Goal: Communication & Community: Answer question/provide support

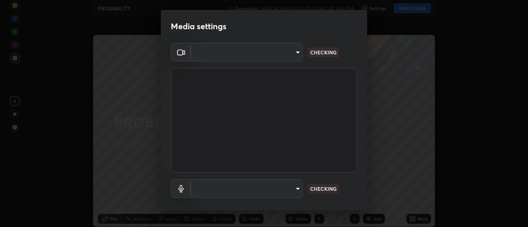
type input "c1743da8526a0aadeed10a62cbfcd2d4321df644c55b53bf1ad22bdce350b73d"
type input "communications"
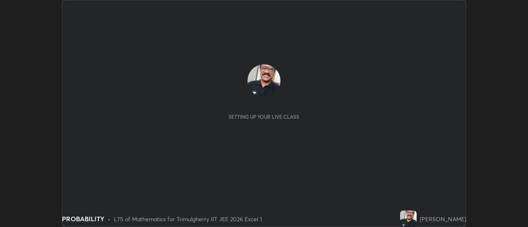
scroll to position [227, 527]
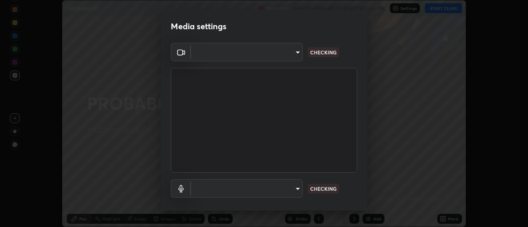
type input "c1743da8526a0aadeed10a62cbfcd2d4321df644c55b53bf1ad22bdce350b73d"
type input "communications"
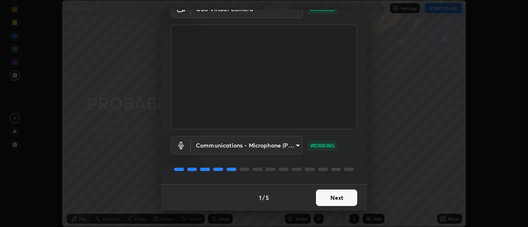
click at [336, 195] on button "Next" at bounding box center [336, 198] width 41 height 16
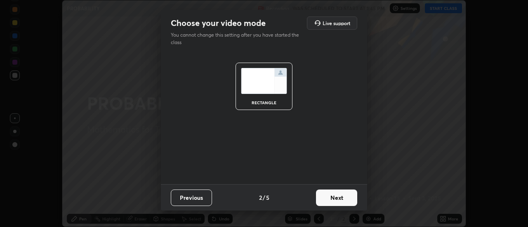
click at [332, 196] on button "Next" at bounding box center [336, 198] width 41 height 16
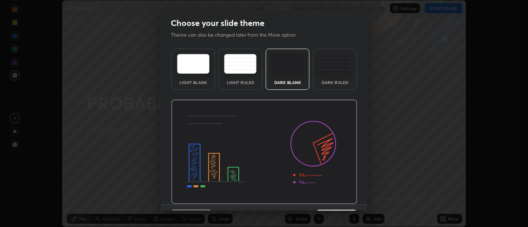
scroll to position [20, 0]
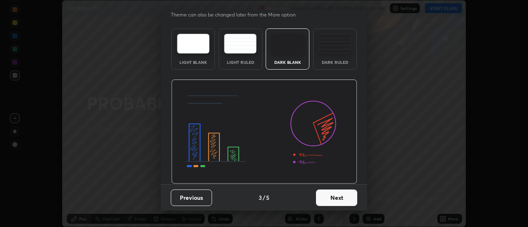
click at [335, 196] on button "Next" at bounding box center [336, 198] width 41 height 16
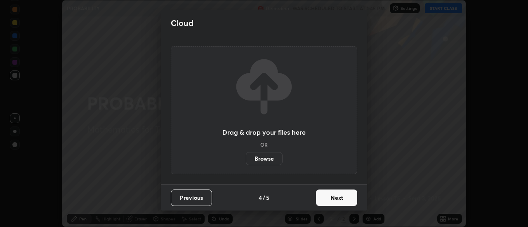
click at [335, 196] on button "Next" at bounding box center [336, 198] width 41 height 16
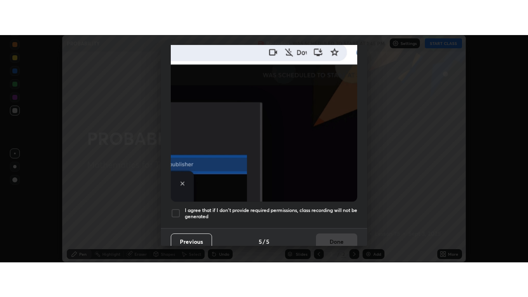
scroll to position [211, 0]
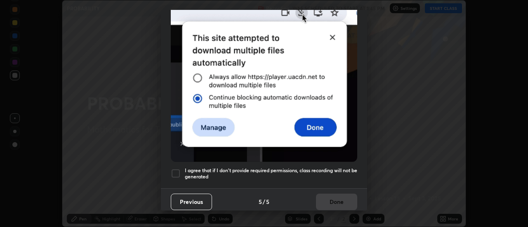
click at [179, 169] on div at bounding box center [176, 174] width 10 height 10
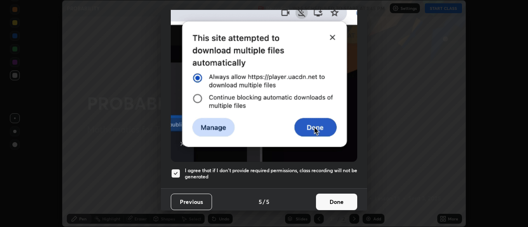
click at [329, 194] on button "Done" at bounding box center [336, 202] width 41 height 16
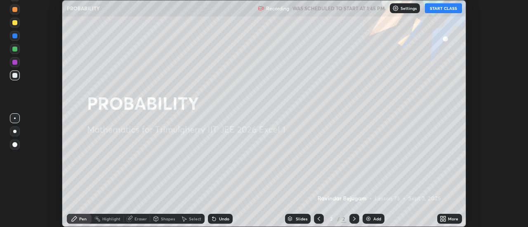
click at [440, 12] on button "START CLASS" at bounding box center [443, 8] width 37 height 10
click at [379, 219] on div "Add" at bounding box center [377, 219] width 8 height 4
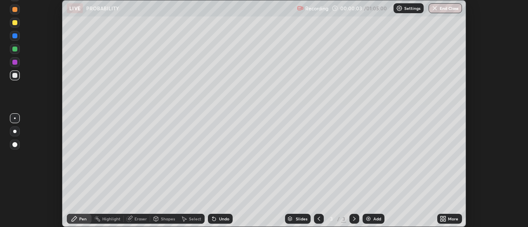
click at [448, 218] on div "More" at bounding box center [453, 219] width 10 height 4
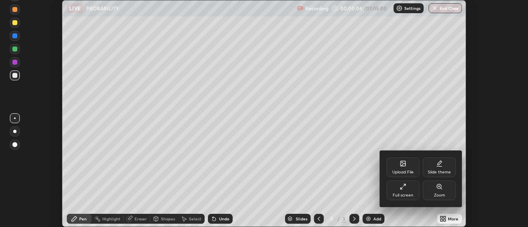
click at [407, 190] on div "Full screen" at bounding box center [402, 191] width 33 height 20
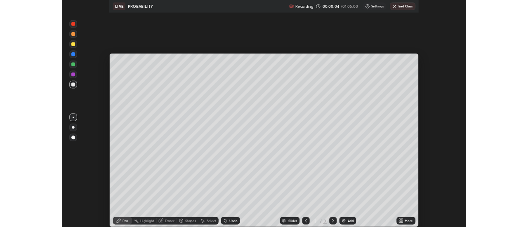
scroll to position [297, 528]
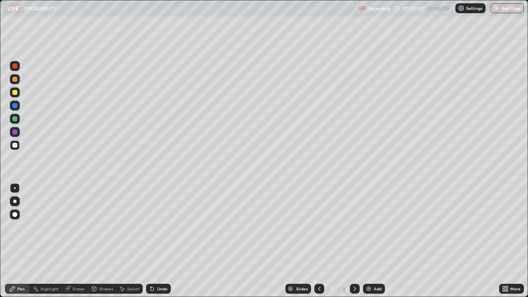
click at [509, 227] on div "More" at bounding box center [511, 289] width 25 height 10
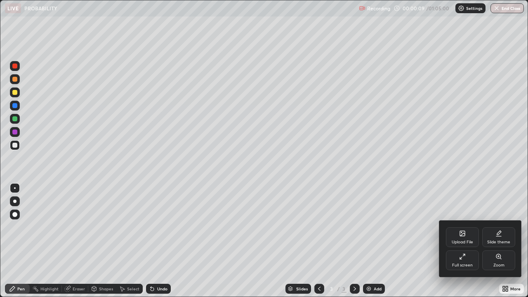
click at [463, 227] on icon at bounding box center [462, 256] width 7 height 7
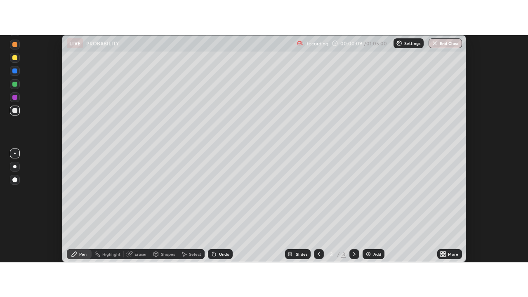
scroll to position [40988, 40687]
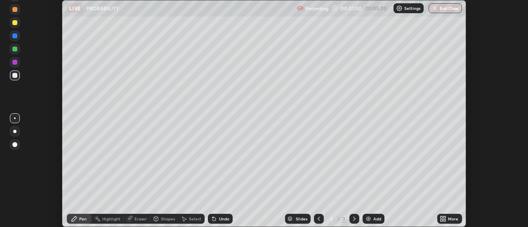
click at [450, 217] on div "More" at bounding box center [453, 219] width 10 height 4
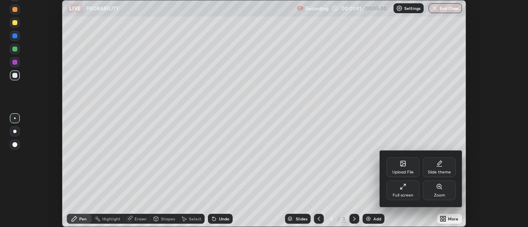
click at [409, 190] on div "Full screen" at bounding box center [402, 191] width 33 height 20
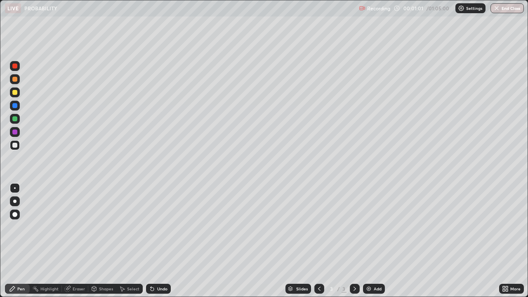
scroll to position [297, 528]
click at [18, 68] on div at bounding box center [15, 66] width 10 height 10
click at [16, 147] on div at bounding box center [14, 145] width 5 height 5
click at [79, 227] on div "Eraser" at bounding box center [79, 288] width 12 height 4
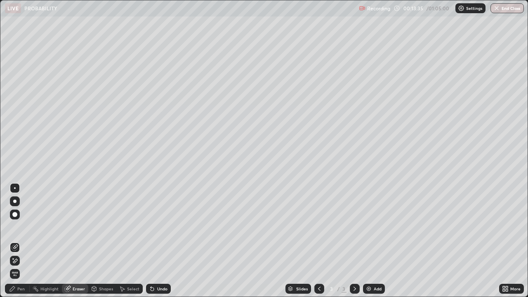
click at [21, 227] on div "Pen" at bounding box center [17, 289] width 25 height 10
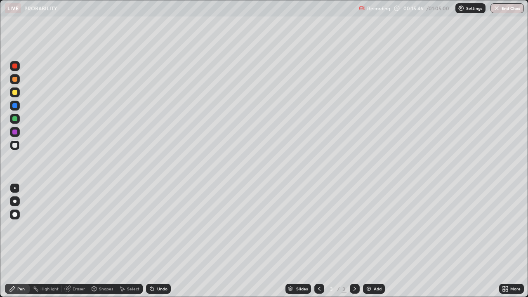
click at [371, 227] on div "Add" at bounding box center [374, 289] width 22 height 10
click at [369, 227] on img at bounding box center [368, 288] width 7 height 7
click at [158, 227] on div "Undo" at bounding box center [162, 288] width 10 height 4
click at [151, 227] on icon at bounding box center [151, 288] width 3 height 3
click at [370, 227] on img at bounding box center [368, 288] width 7 height 7
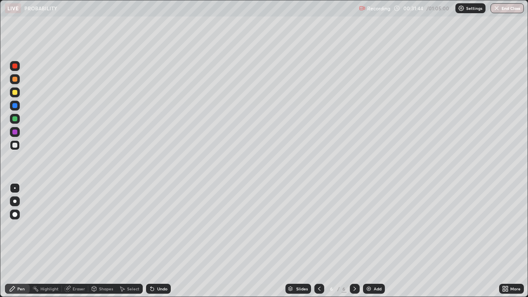
click at [161, 227] on div "Undo" at bounding box center [162, 288] width 10 height 4
click at [373, 227] on div "Add" at bounding box center [377, 288] width 8 height 4
click at [318, 227] on icon at bounding box center [319, 288] width 2 height 4
click at [370, 227] on img at bounding box center [368, 288] width 7 height 7
click at [164, 227] on div "Undo" at bounding box center [162, 288] width 10 height 4
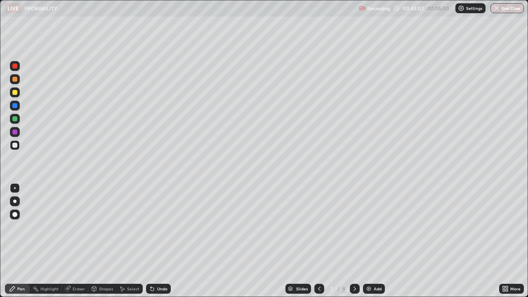
click at [79, 227] on div "Eraser" at bounding box center [79, 288] width 12 height 4
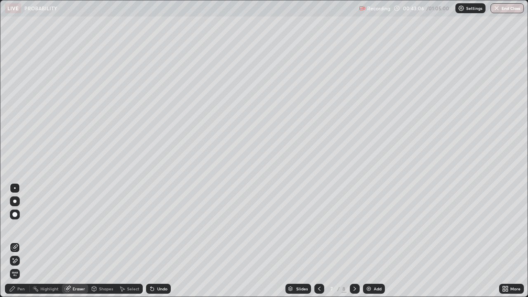
click at [25, 227] on div "Pen" at bounding box center [17, 289] width 25 height 10
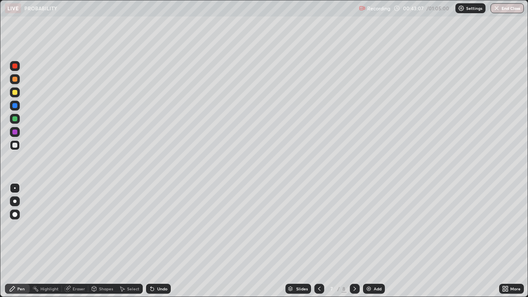
click at [19, 227] on div "Pen" at bounding box center [20, 288] width 7 height 4
click at [368, 227] on div "Add" at bounding box center [374, 289] width 22 height 10
click at [319, 227] on icon at bounding box center [319, 288] width 7 height 7
click at [368, 227] on img at bounding box center [368, 288] width 7 height 7
click at [317, 227] on icon at bounding box center [318, 288] width 7 height 7
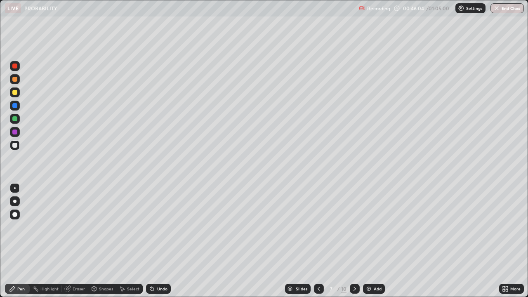
click at [354, 227] on icon at bounding box center [354, 288] width 7 height 7
click at [80, 227] on div "Eraser" at bounding box center [79, 288] width 12 height 4
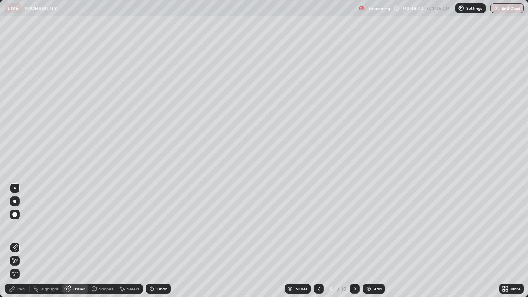
click at [24, 227] on div "Pen" at bounding box center [17, 289] width 25 height 10
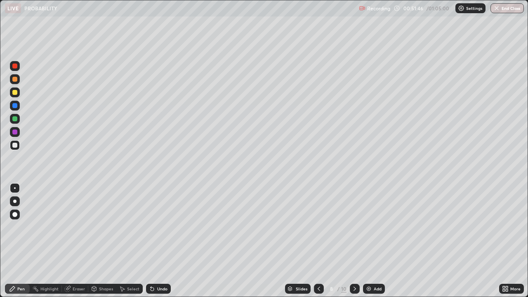
click at [75, 227] on div "Eraser" at bounding box center [79, 288] width 12 height 4
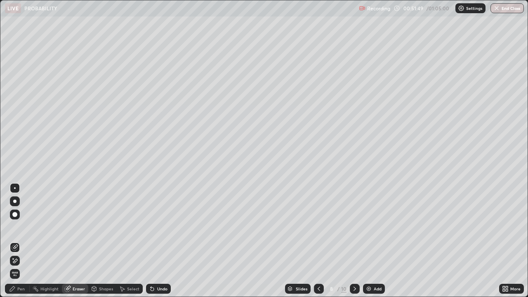
click at [22, 227] on div "Pen" at bounding box center [20, 288] width 7 height 4
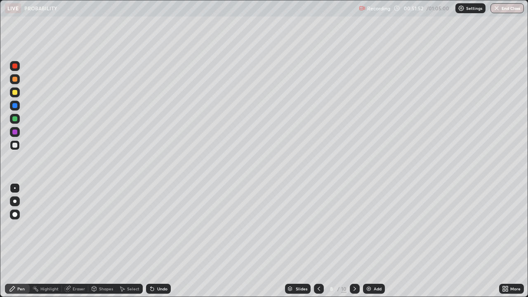
click at [77, 227] on div "Eraser" at bounding box center [79, 288] width 12 height 4
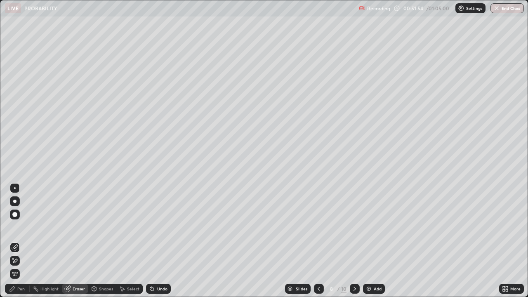
click at [19, 227] on div "Pen" at bounding box center [20, 288] width 7 height 4
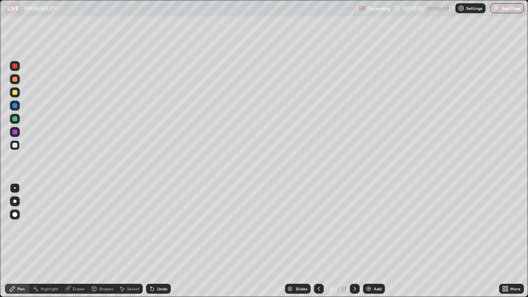
click at [76, 227] on div "Eraser" at bounding box center [75, 289] width 26 height 10
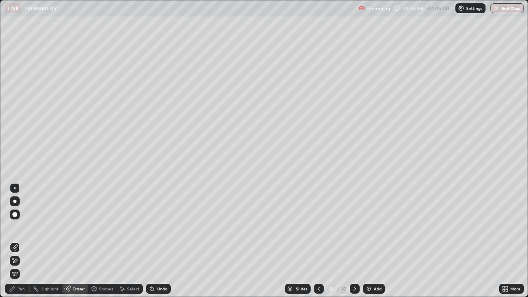
click at [20, 227] on div "Pen" at bounding box center [17, 289] width 25 height 10
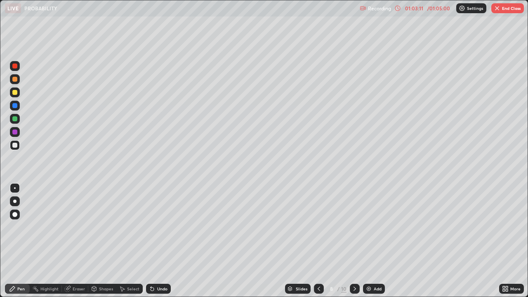
click at [377, 227] on div "Add" at bounding box center [377, 288] width 8 height 4
click at [505, 9] on button "End Class" at bounding box center [507, 8] width 33 height 10
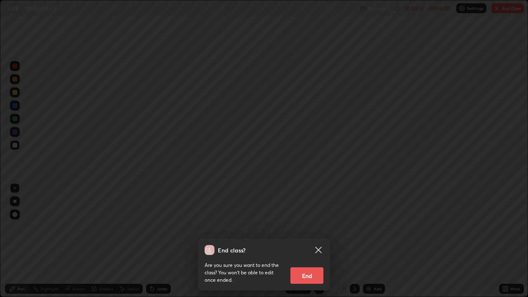
click at [310, 227] on button "End" at bounding box center [306, 275] width 33 height 16
